Goal: Information Seeking & Learning: Learn about a topic

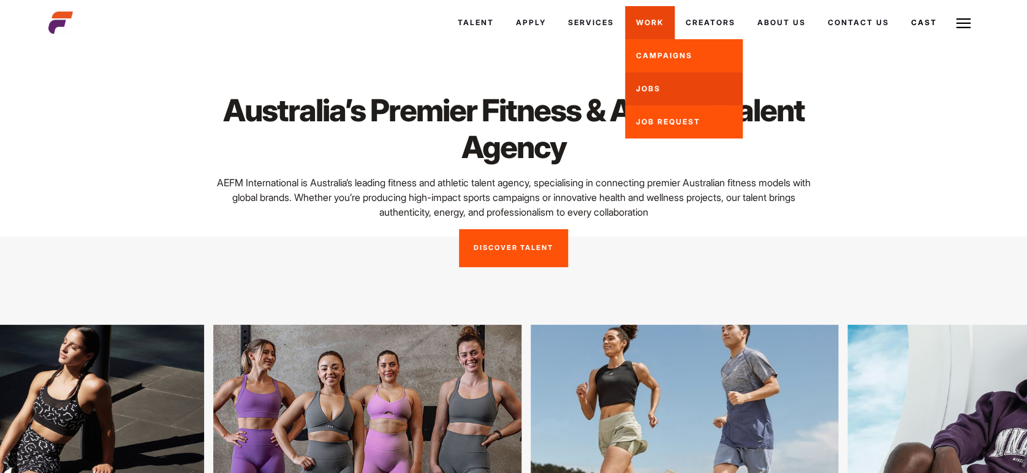
click at [647, 88] on link "Jobs" at bounding box center [684, 88] width 118 height 33
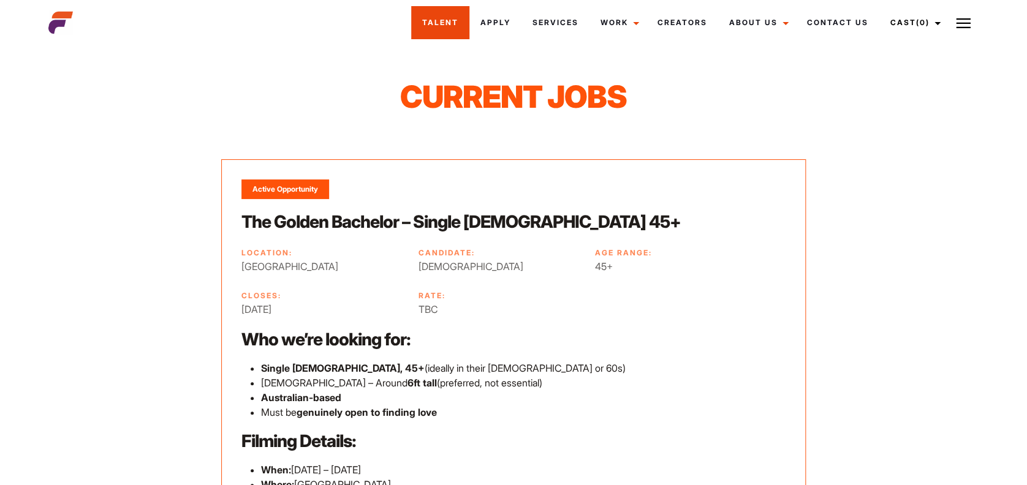
click at [453, 28] on link "Talent" at bounding box center [440, 22] width 58 height 33
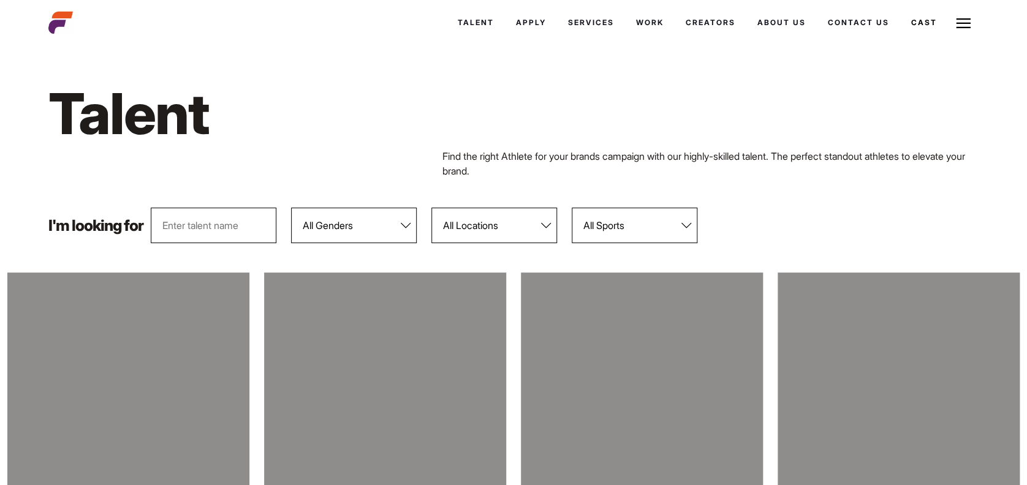
click at [403, 227] on select "All Genders Female Male" at bounding box center [354, 226] width 126 height 36
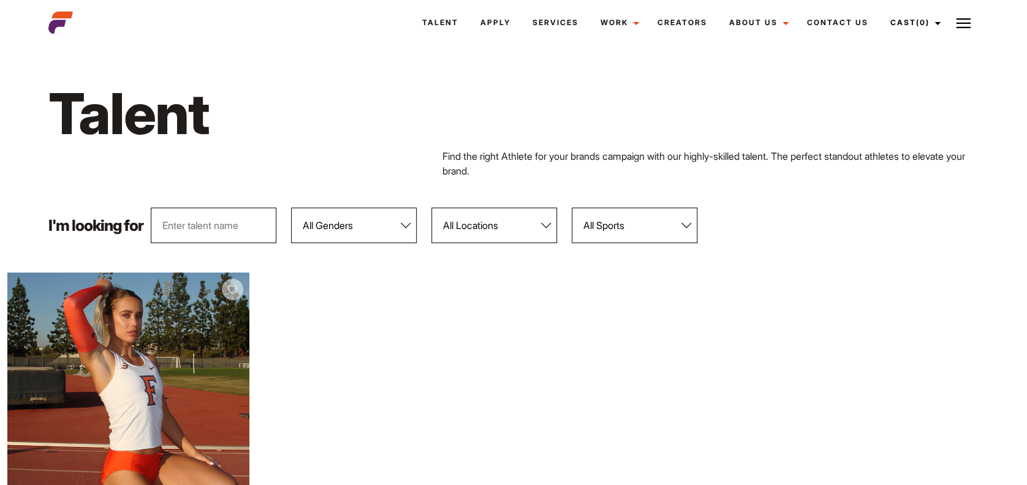
select select "103"
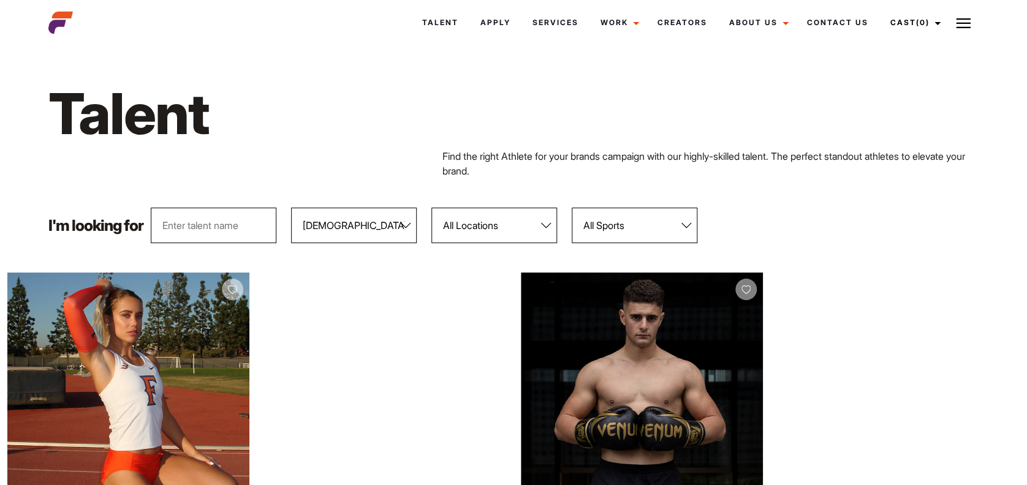
click at [291, 208] on select "All Genders Female Male" at bounding box center [354, 226] width 126 height 36
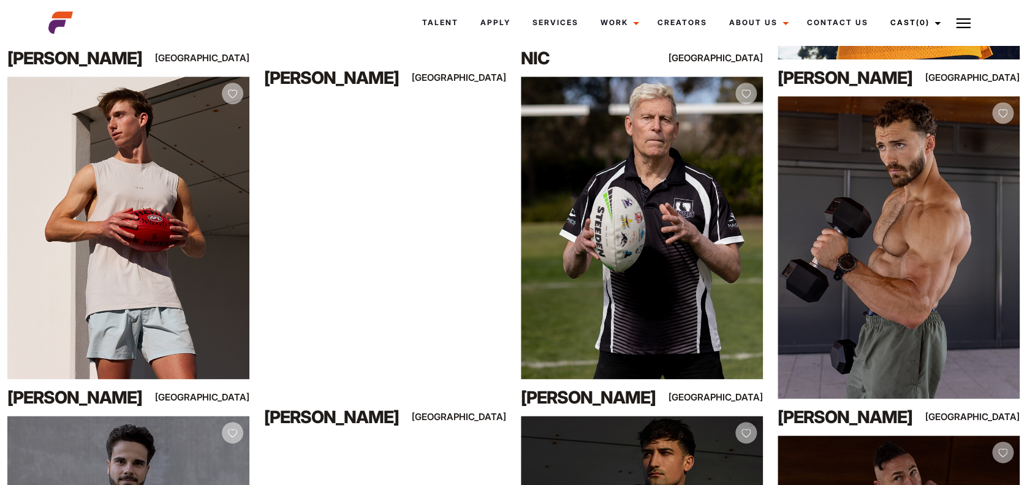
scroll to position [544, 0]
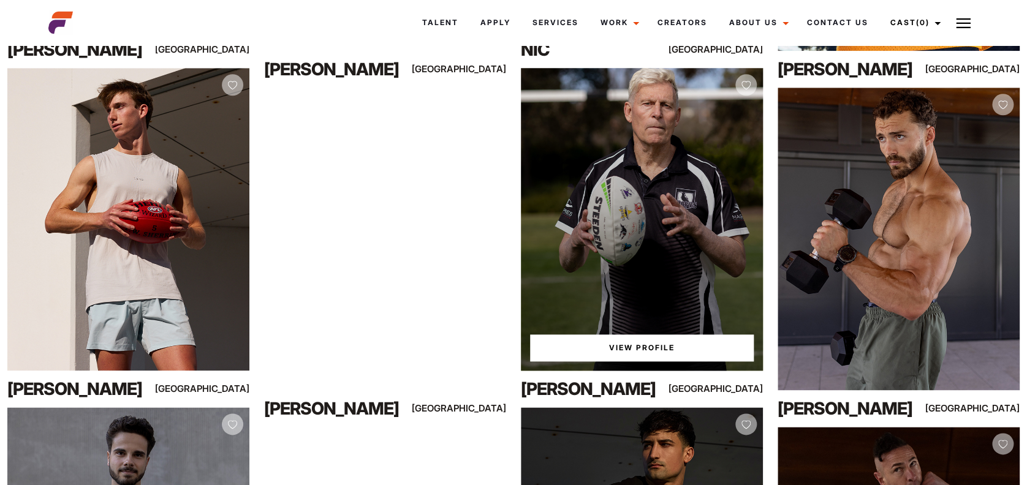
click at [647, 350] on link "View Profile" at bounding box center [642, 348] width 224 height 27
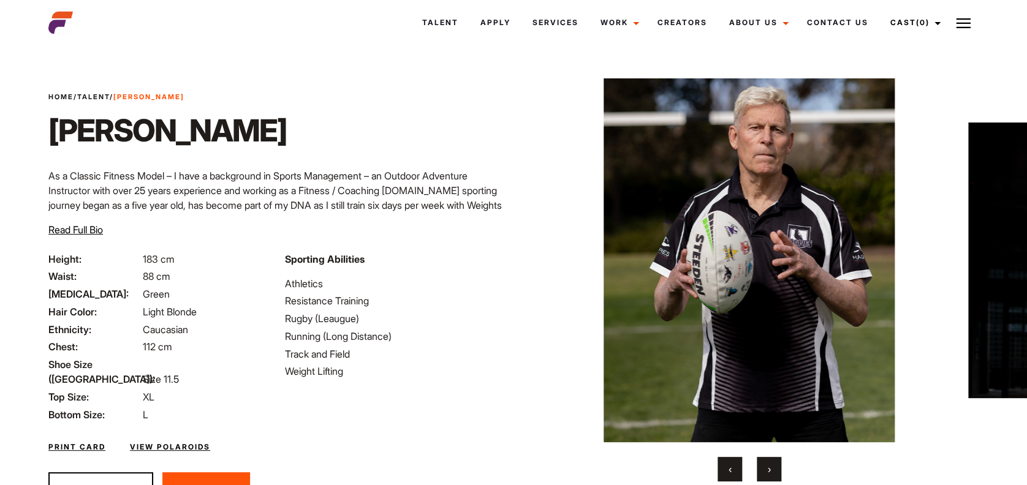
click at [774, 472] on button "›" at bounding box center [769, 469] width 25 height 25
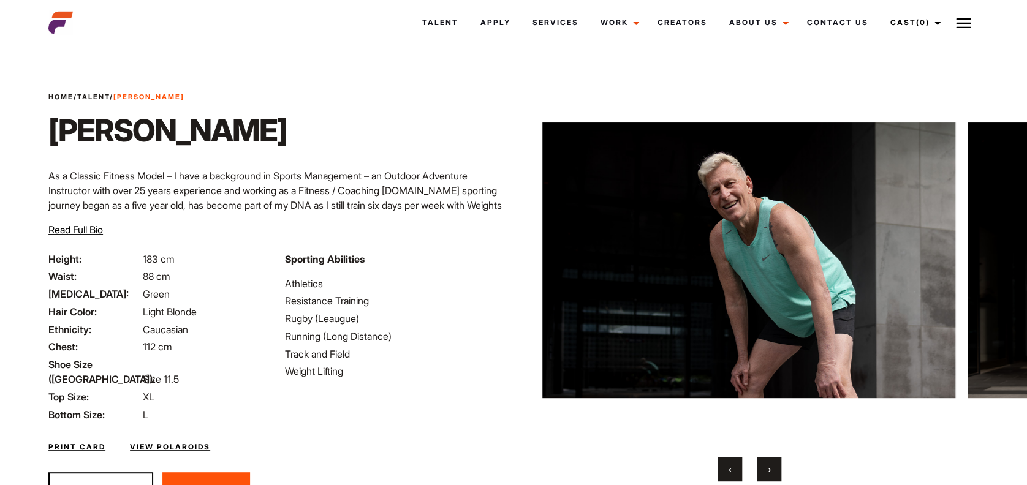
click at [774, 472] on button "›" at bounding box center [769, 469] width 25 height 25
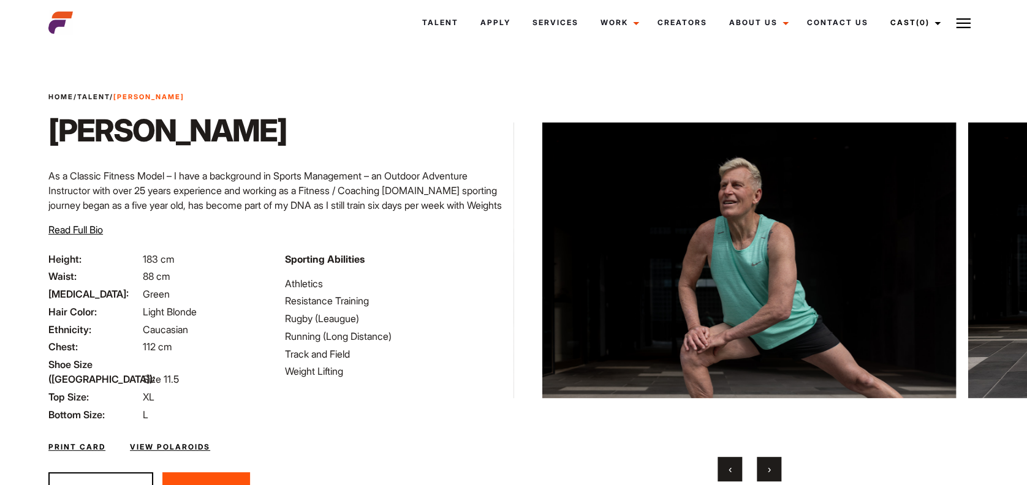
click at [774, 472] on button "›" at bounding box center [769, 469] width 25 height 25
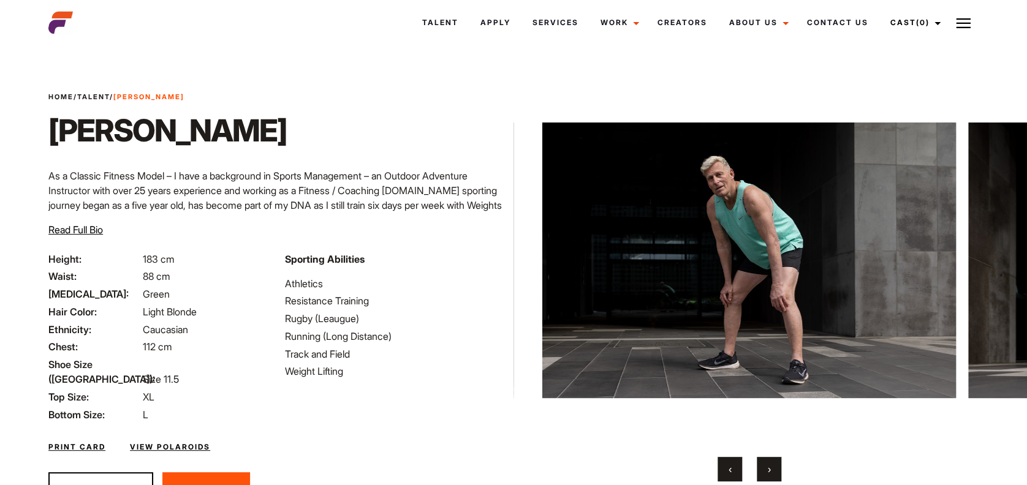
click at [730, 467] on span "‹" at bounding box center [730, 469] width 3 height 12
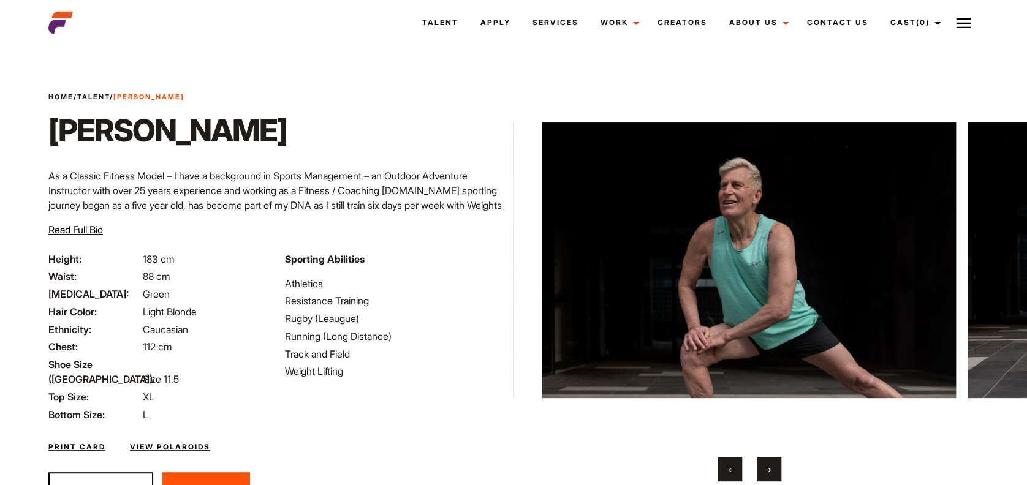
click at [730, 467] on span "‹" at bounding box center [730, 469] width 3 height 12
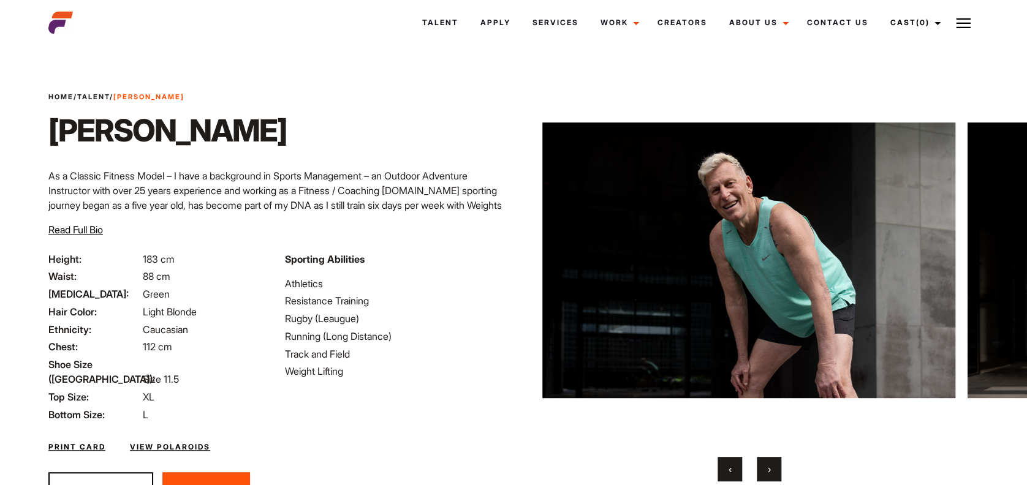
click at [775, 474] on button "›" at bounding box center [769, 469] width 25 height 25
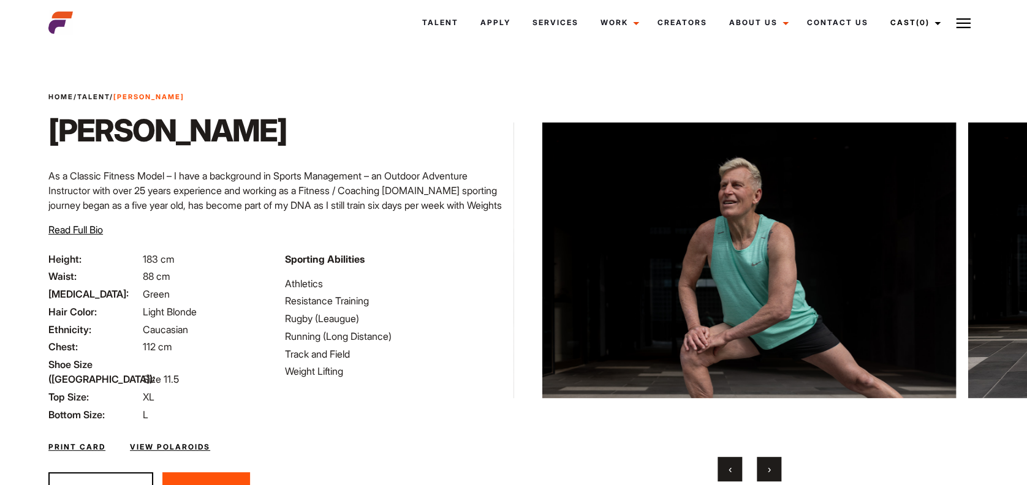
click at [775, 474] on button "›" at bounding box center [769, 469] width 25 height 25
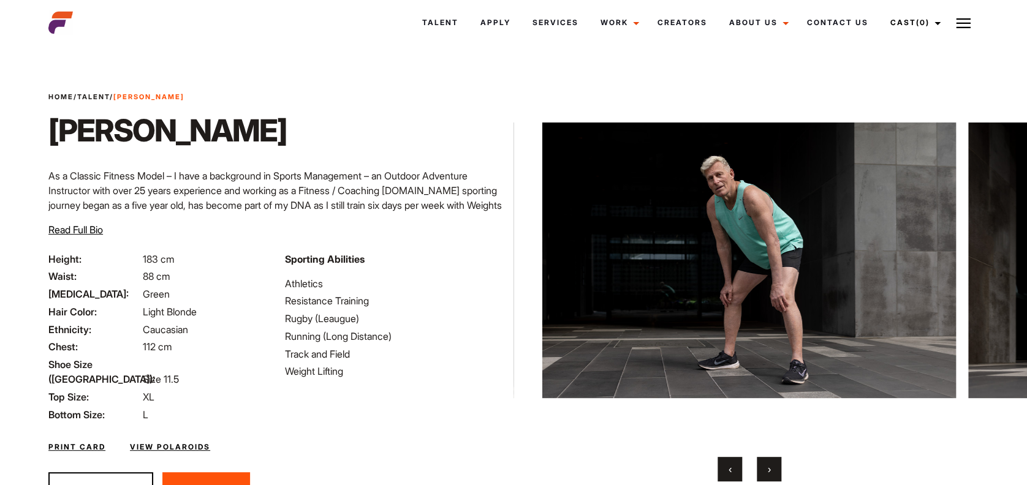
click at [775, 474] on button "›" at bounding box center [769, 469] width 25 height 25
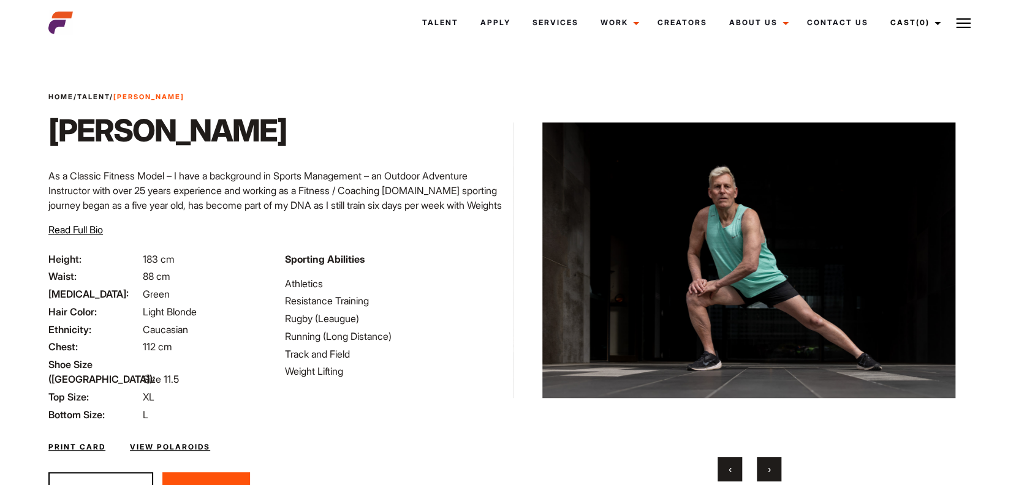
click at [729, 471] on span "‹" at bounding box center [730, 469] width 3 height 12
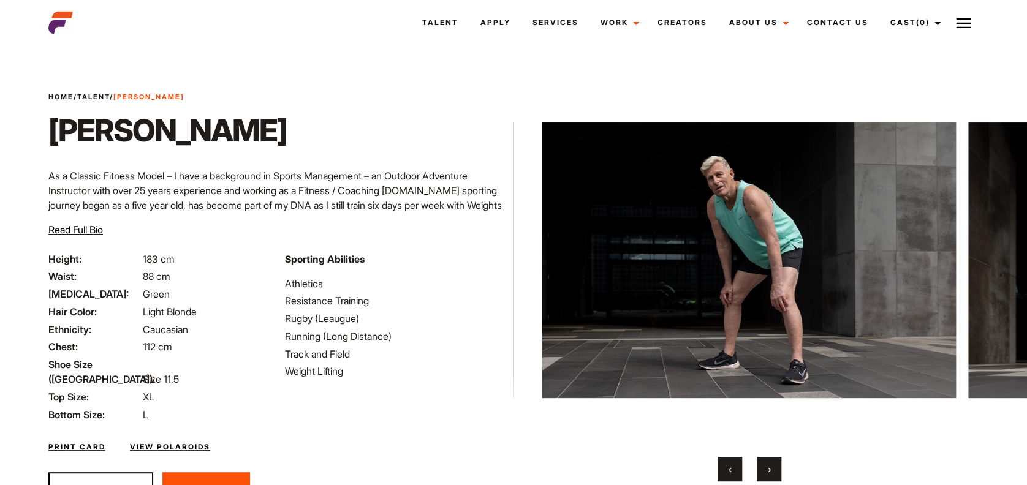
click at [729, 471] on span "‹" at bounding box center [730, 469] width 3 height 12
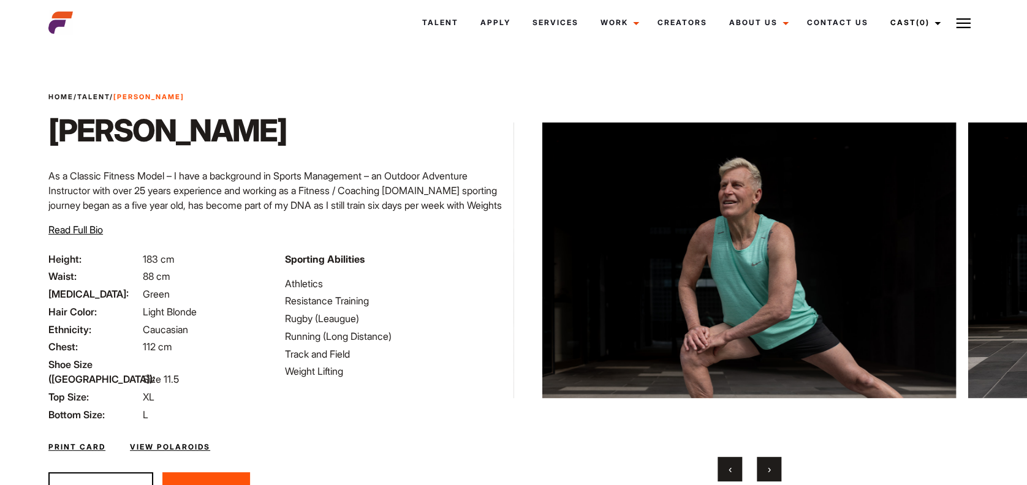
click at [769, 468] on span "›" at bounding box center [769, 469] width 3 height 12
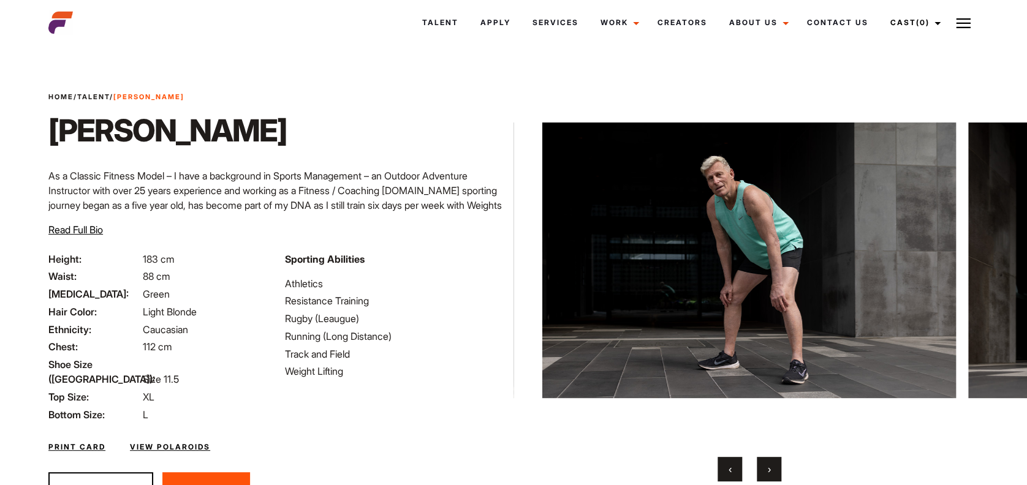
click at [769, 468] on span "›" at bounding box center [769, 469] width 3 height 12
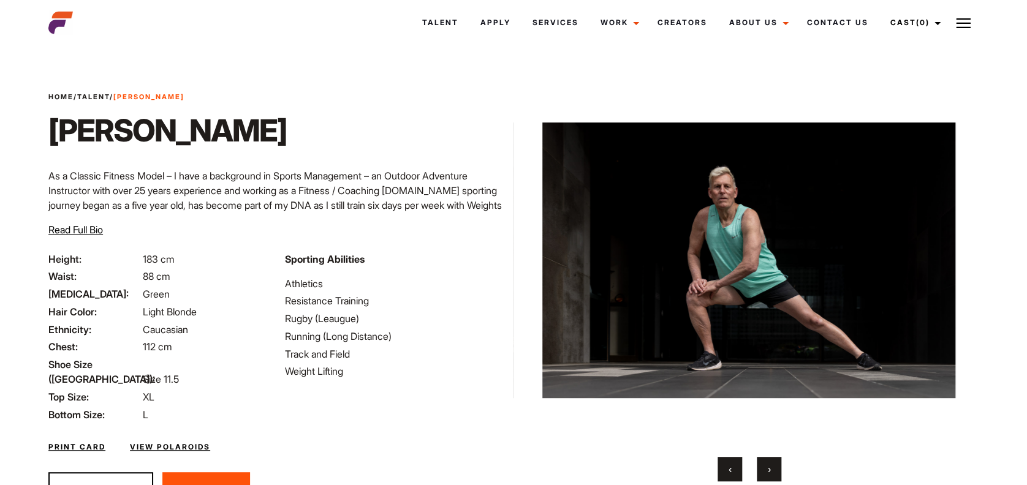
click at [769, 468] on span "›" at bounding box center [769, 469] width 3 height 12
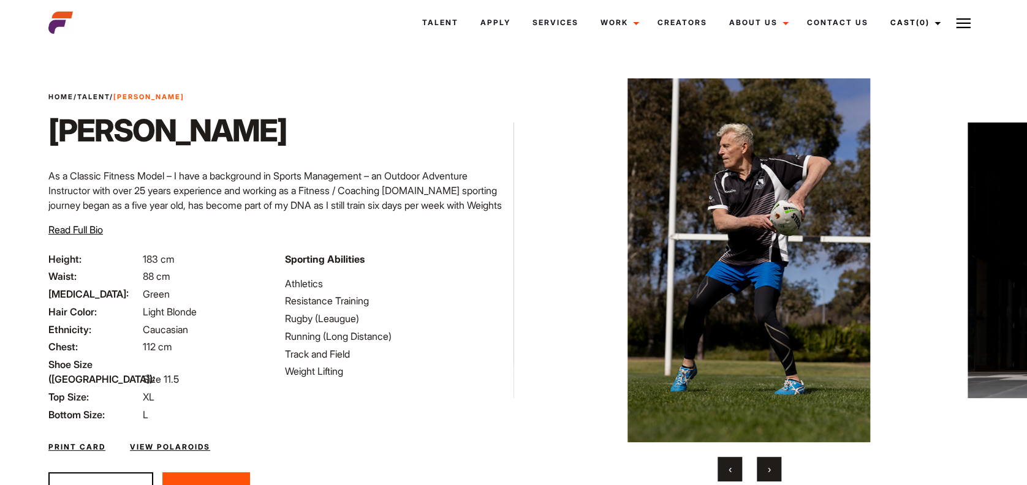
click at [769, 468] on span "›" at bounding box center [769, 469] width 3 height 12
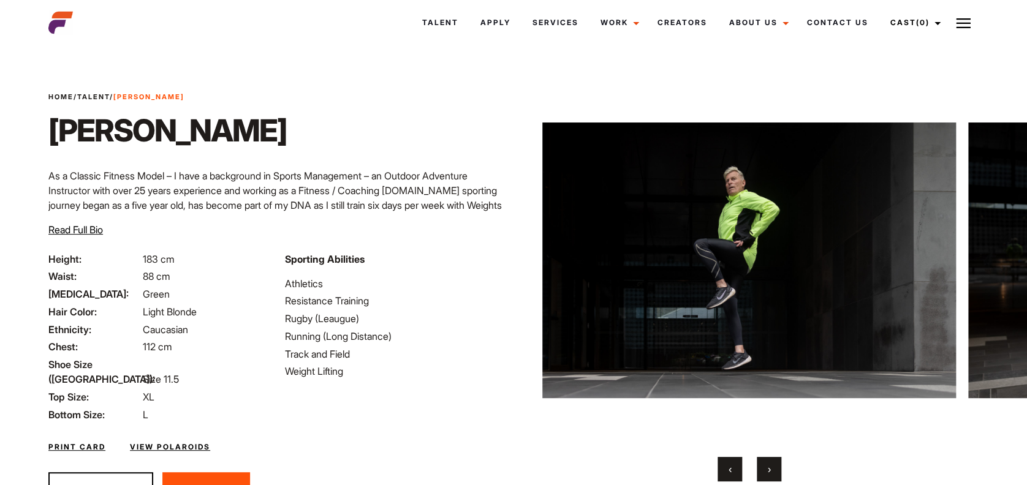
click at [769, 468] on span "›" at bounding box center [769, 469] width 3 height 12
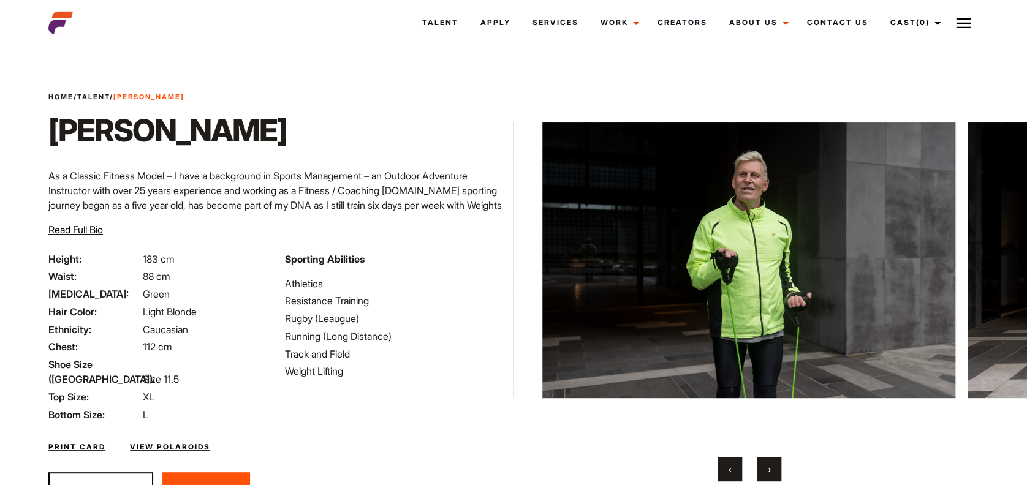
click at [769, 468] on span "›" at bounding box center [769, 469] width 3 height 12
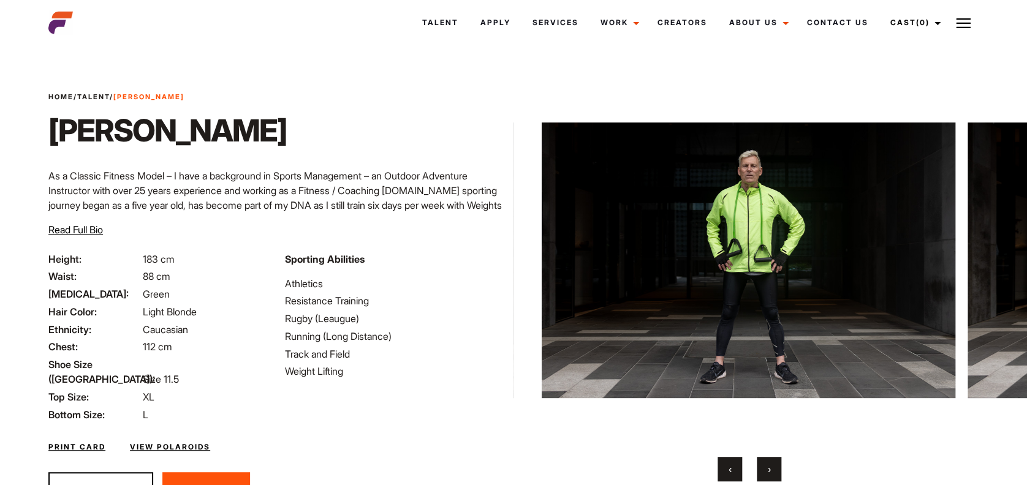
click at [769, 468] on span "›" at bounding box center [769, 469] width 3 height 12
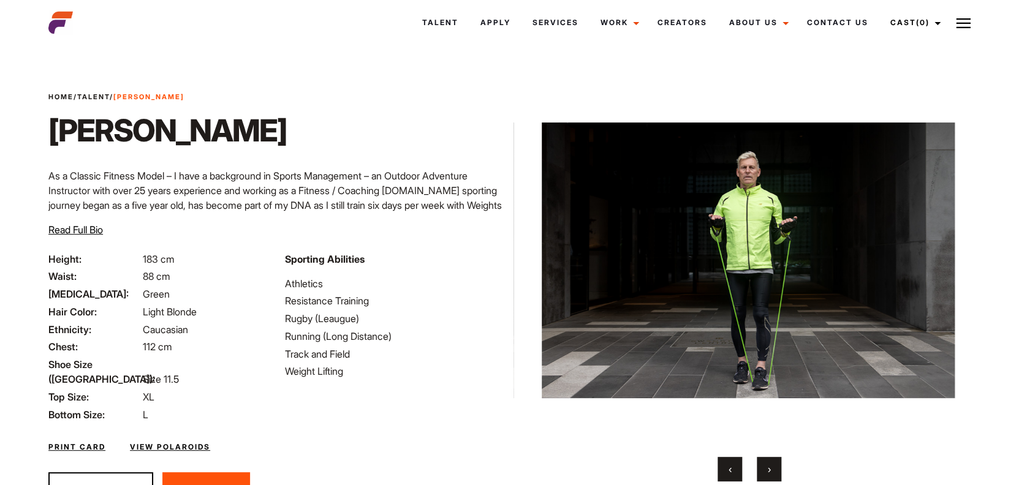
click at [769, 468] on span "›" at bounding box center [769, 469] width 3 height 12
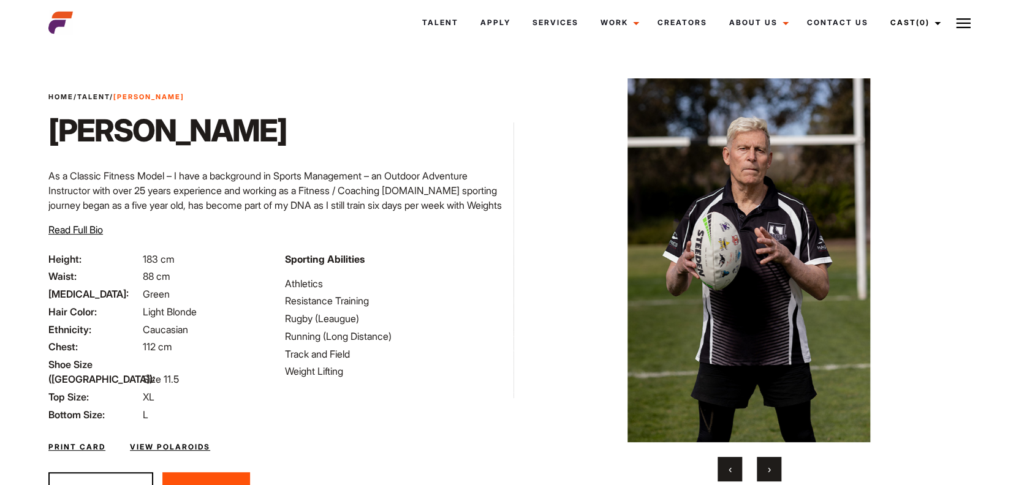
click at [769, 468] on span "›" at bounding box center [769, 469] width 3 height 12
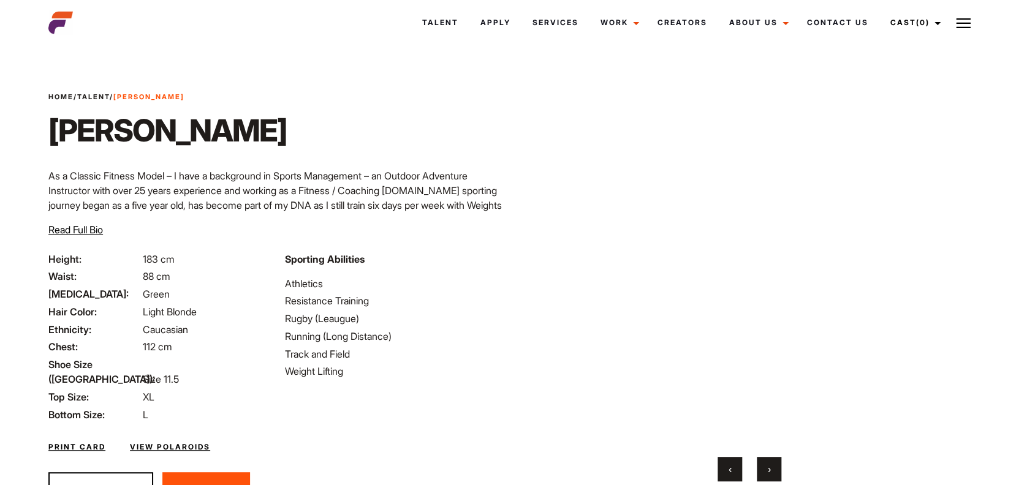
click at [769, 468] on span "›" at bounding box center [769, 469] width 3 height 12
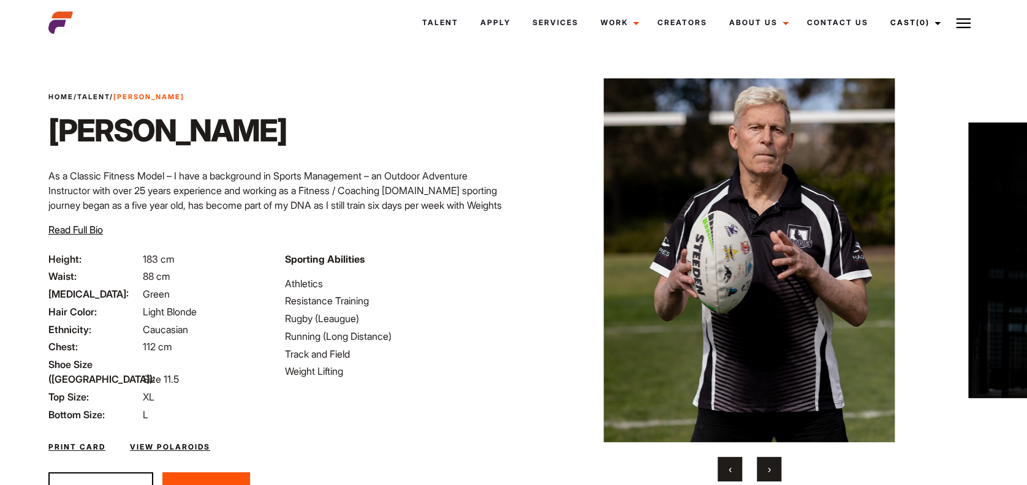
click at [164, 442] on link "View Polaroids" at bounding box center [170, 447] width 80 height 11
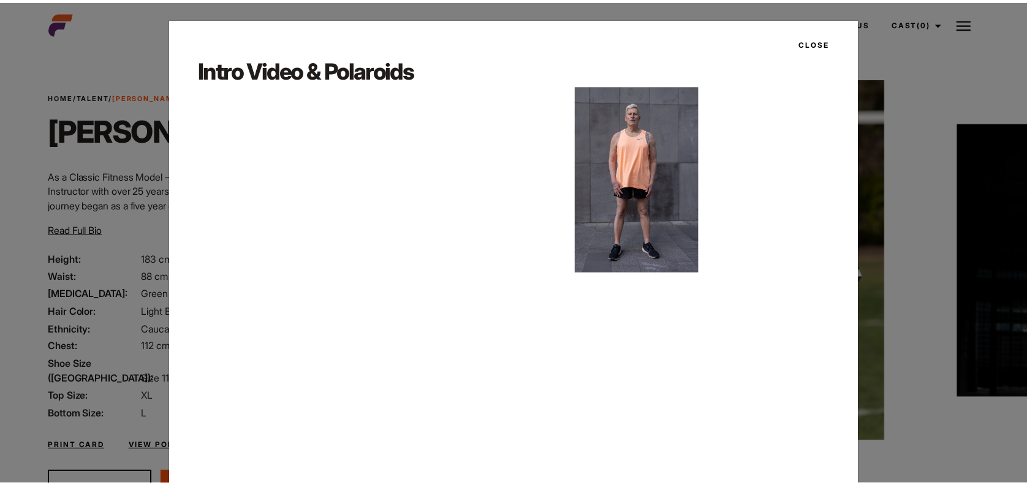
scroll to position [25, 0]
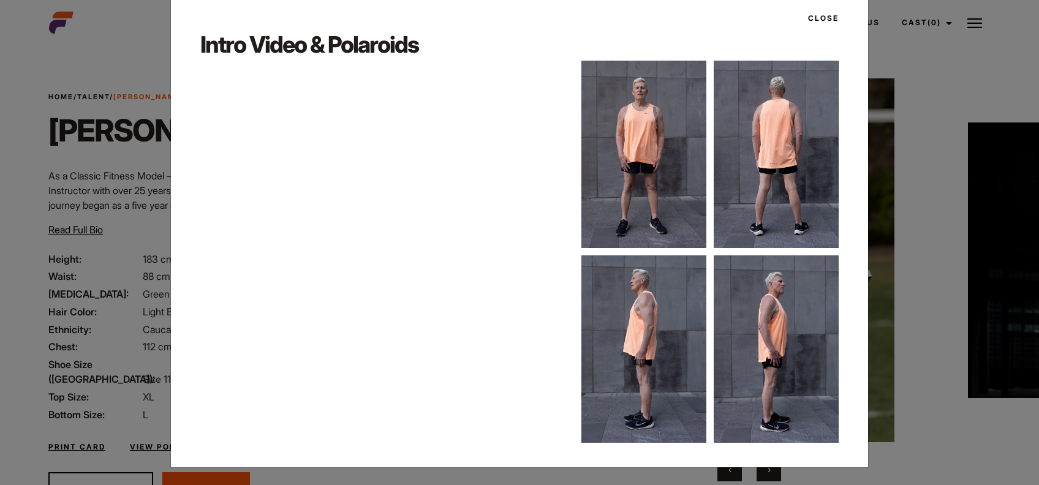
click at [794, 369] on img at bounding box center [776, 350] width 125 height 188
click at [822, 20] on button "Close" at bounding box center [820, 18] width 38 height 21
